Goal: Unclear

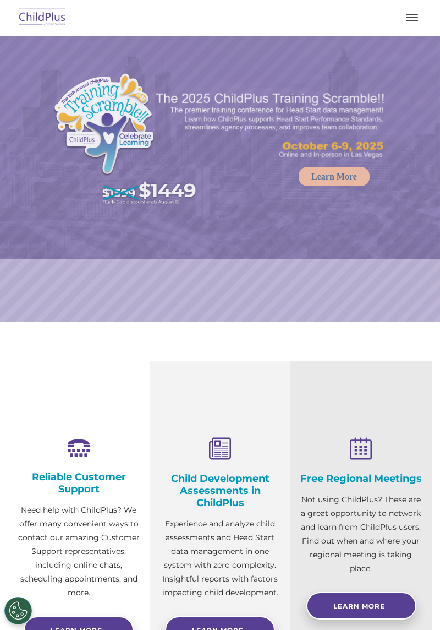
select select "MEDIUM"
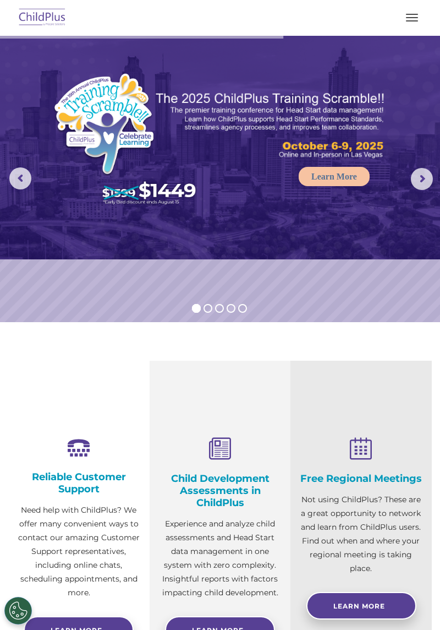
click at [417, 18] on button "button" at bounding box center [412, 18] width 23 height 18
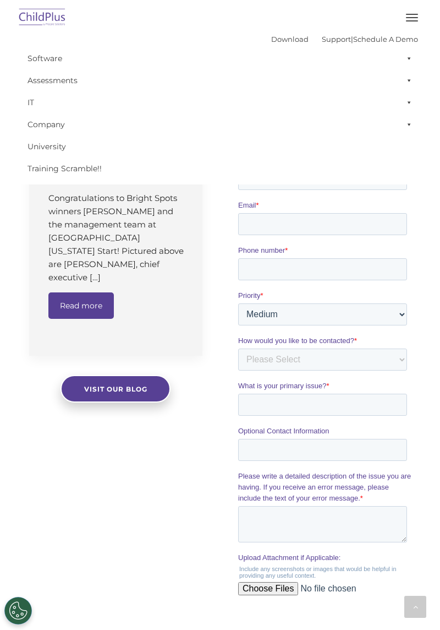
scroll to position [718, 0]
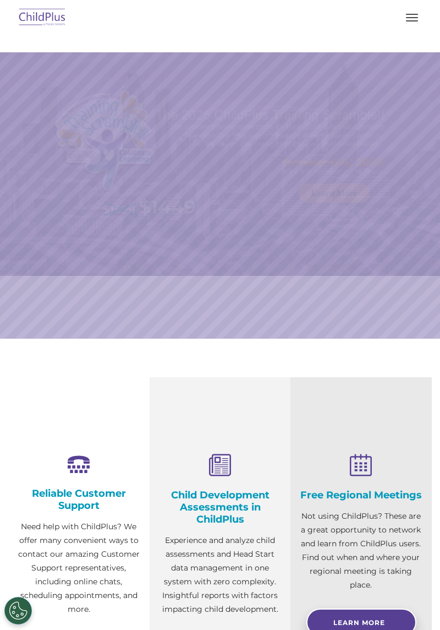
select select "MEDIUM"
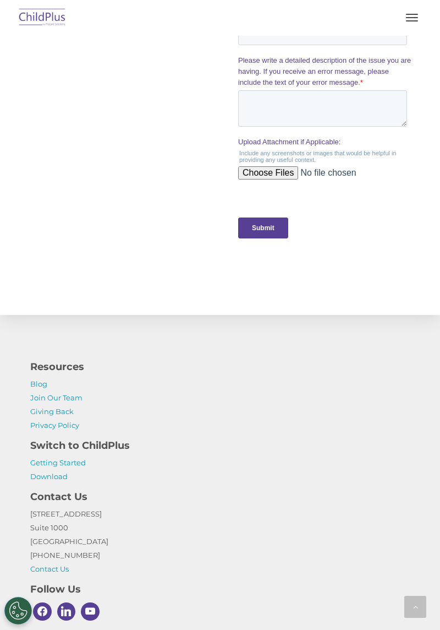
scroll to position [1145, 0]
